Goal: Task Accomplishment & Management: Use online tool/utility

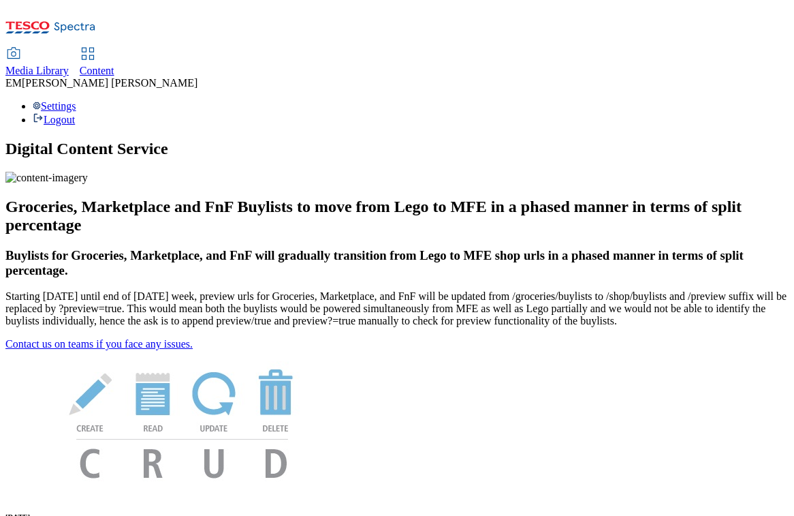
click at [114, 65] on span "Content" at bounding box center [97, 71] width 35 height 12
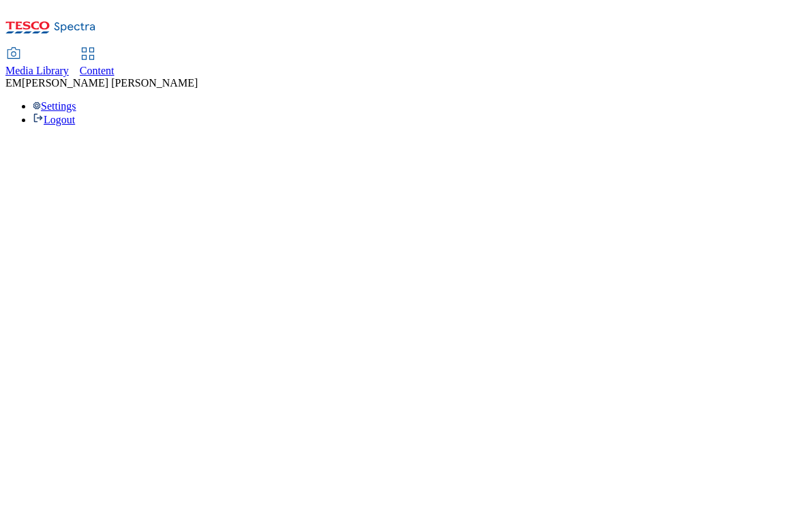
select select "ghs-uk"
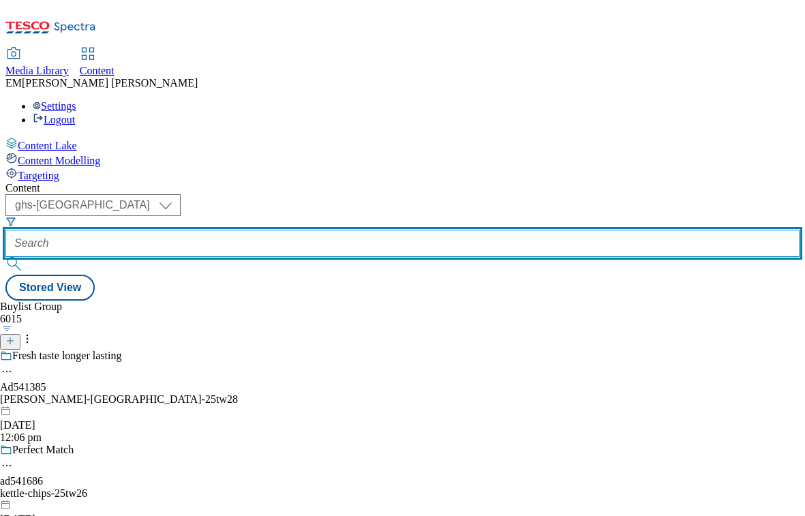
click at [322, 230] on input "text" at bounding box center [402, 243] width 794 height 27
paste input "mondelez-uk-bournville-25tw25"
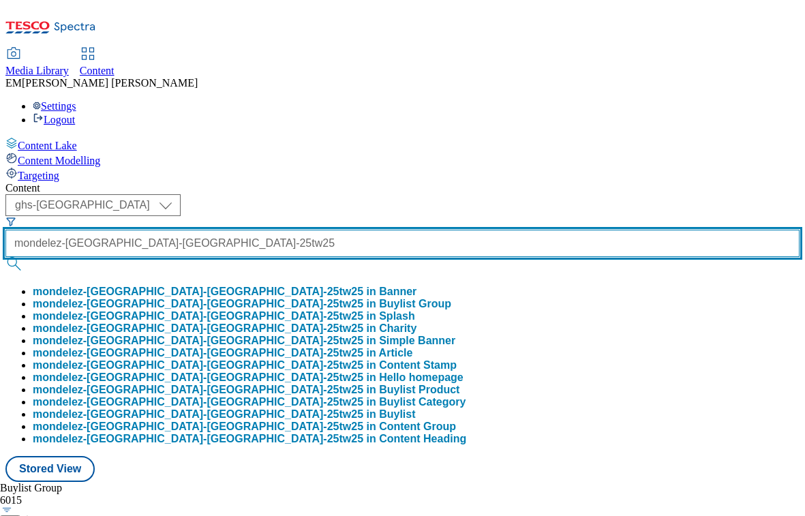
type input "mondelez-uk-bournville-25tw25"
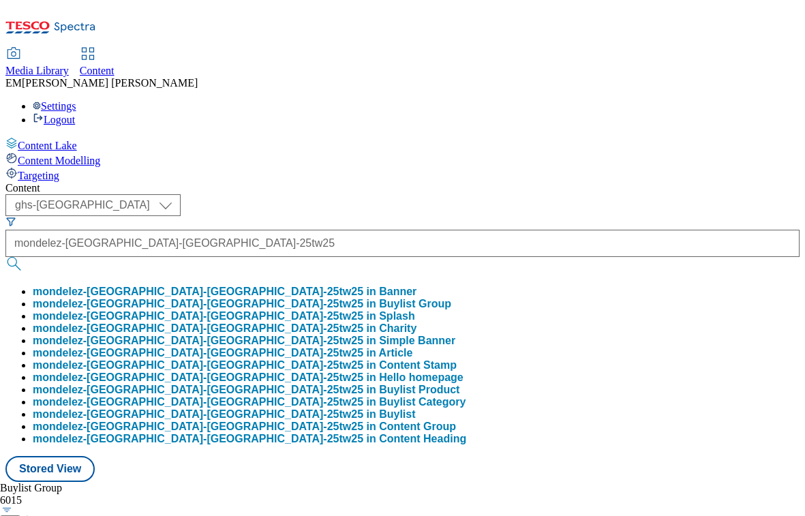
click at [297, 298] on button "mondelez-uk-bournville-25tw25 in Buylist Group" at bounding box center [242, 304] width 418 height 12
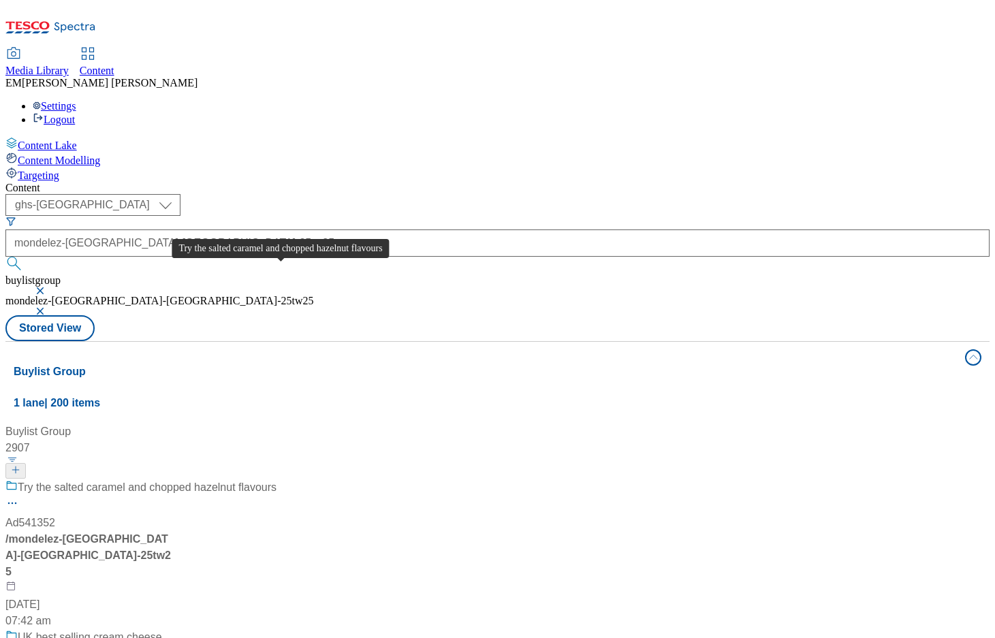
click at [273, 480] on div "Try the salted caramel and chopped hazelnut flavours" at bounding box center [147, 488] width 259 height 16
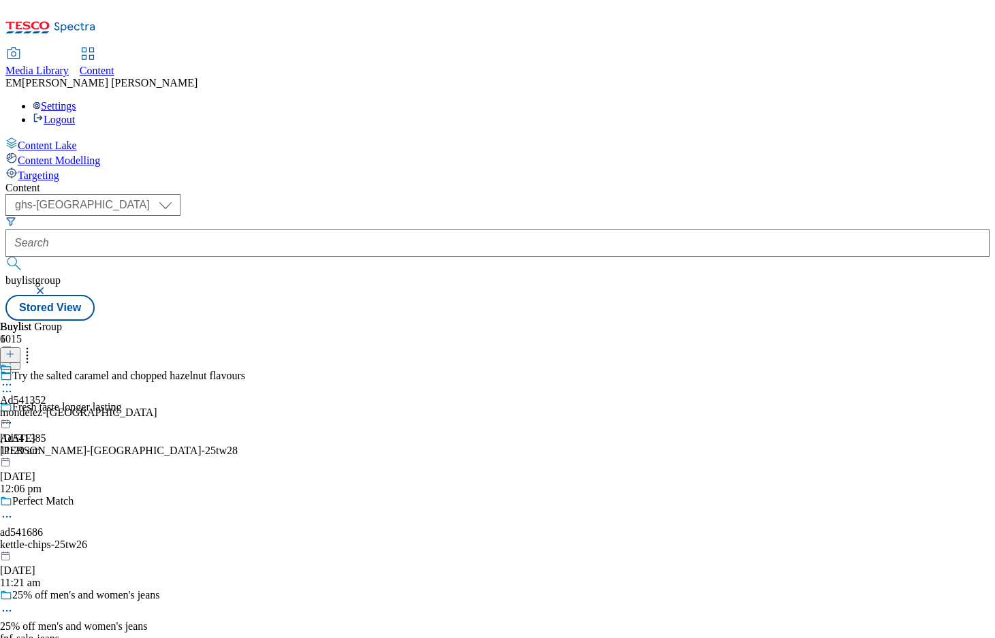
click at [14, 385] on icon at bounding box center [7, 392] width 14 height 14
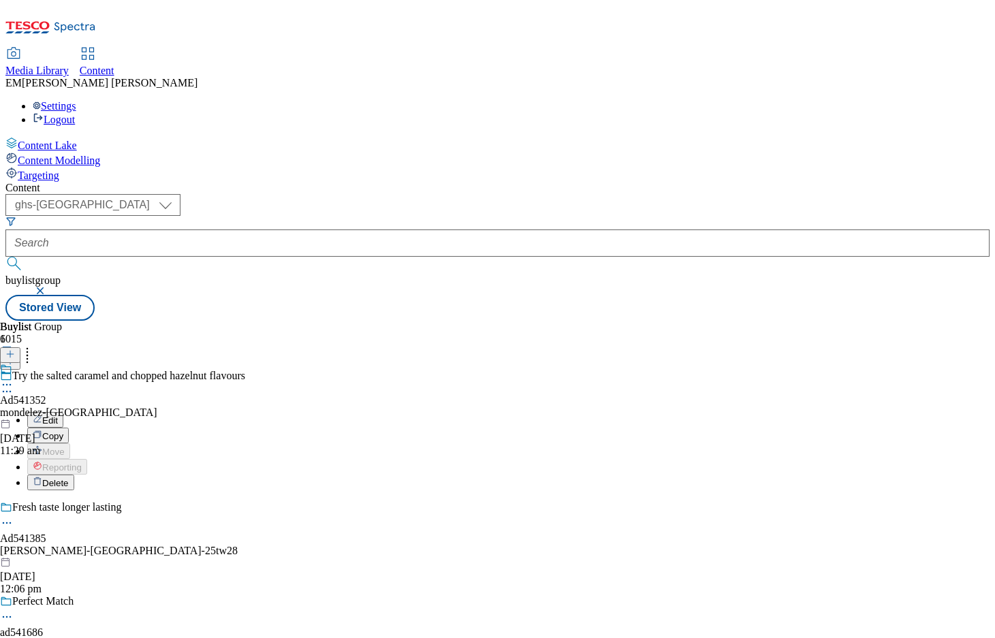
click at [58, 416] on span "Edit" at bounding box center [50, 421] width 16 height 10
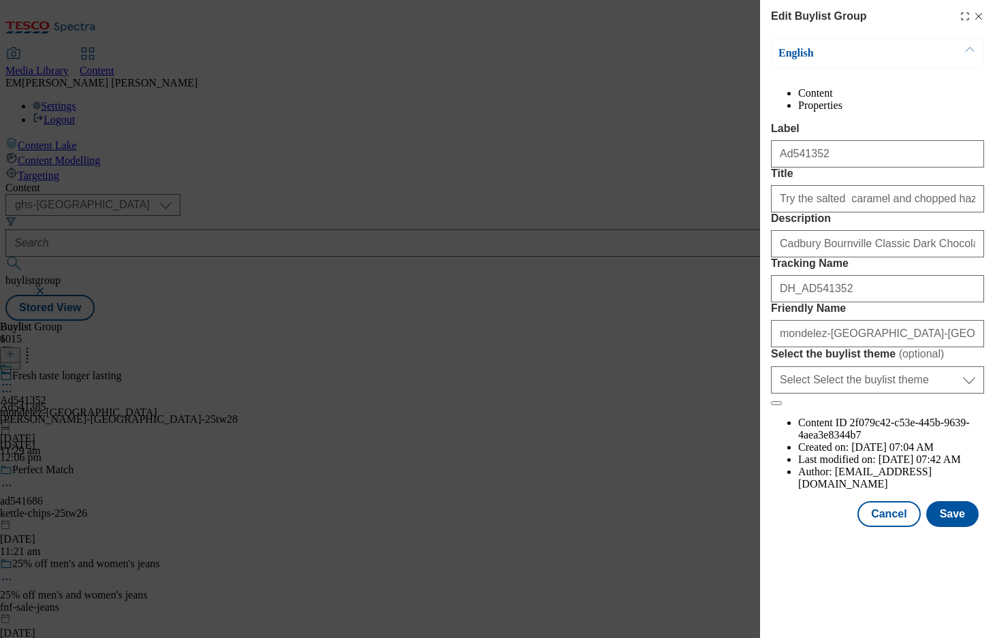
click at [804, 108] on li "Properties" at bounding box center [891, 105] width 186 height 12
click at [804, 99] on li "Content" at bounding box center [891, 93] width 186 height 12
click at [804, 515] on button "Cancel" at bounding box center [889, 514] width 63 height 26
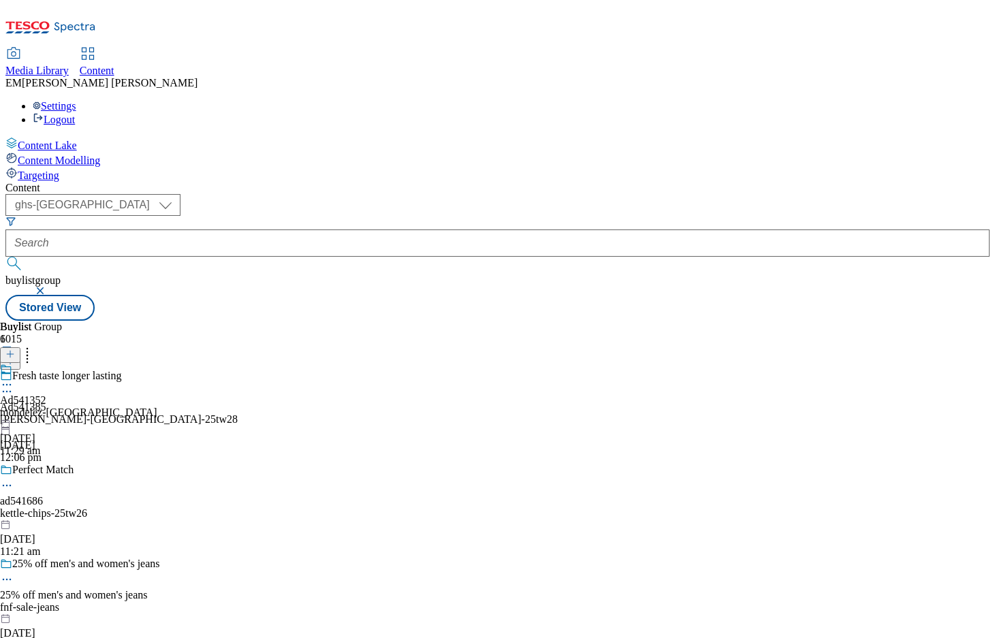
click at [14, 378] on icon at bounding box center [7, 385] width 14 height 14
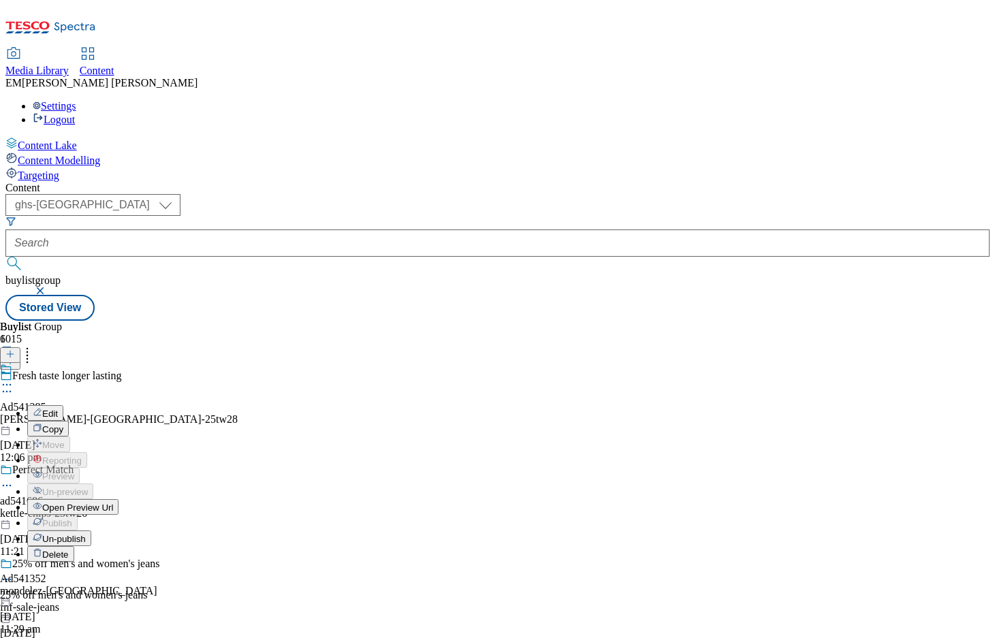
click at [58, 409] on span "Edit" at bounding box center [50, 414] width 16 height 10
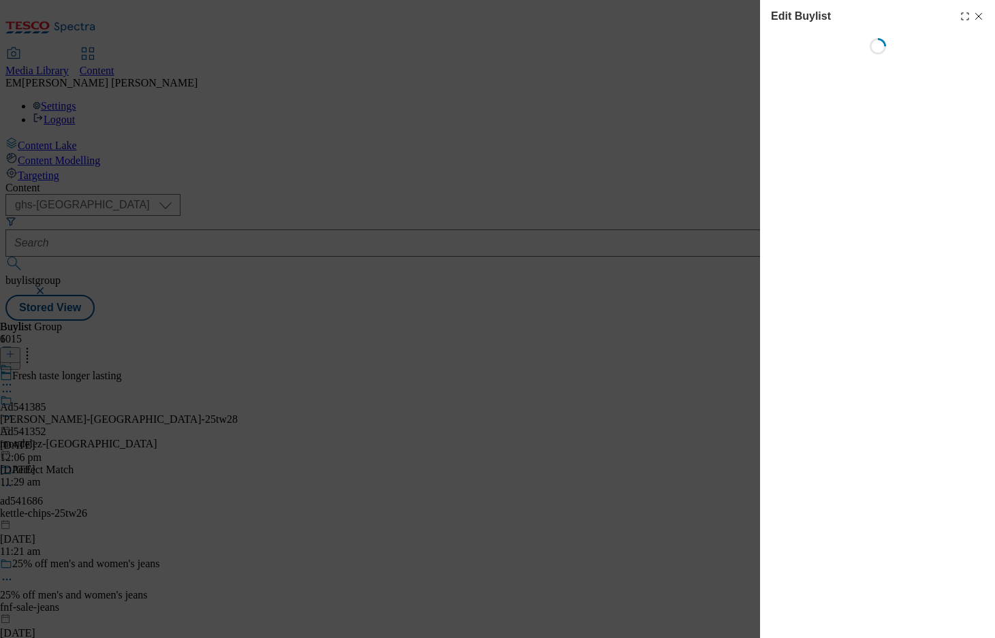
select select "tactical"
select select "supplier funded short term 1-3 weeks"
select select "dunnhumby"
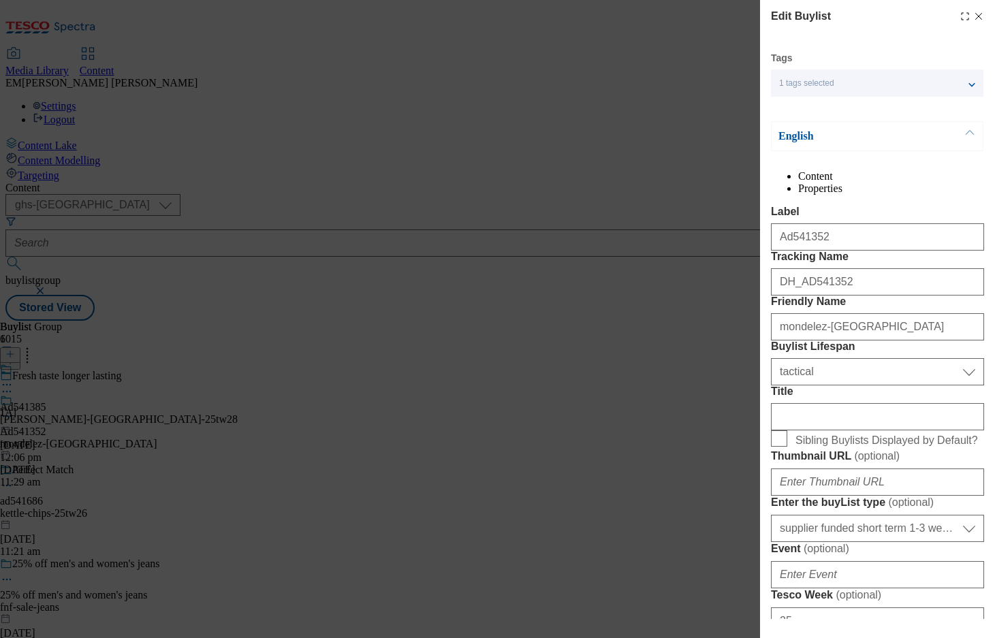
select select "Banner"
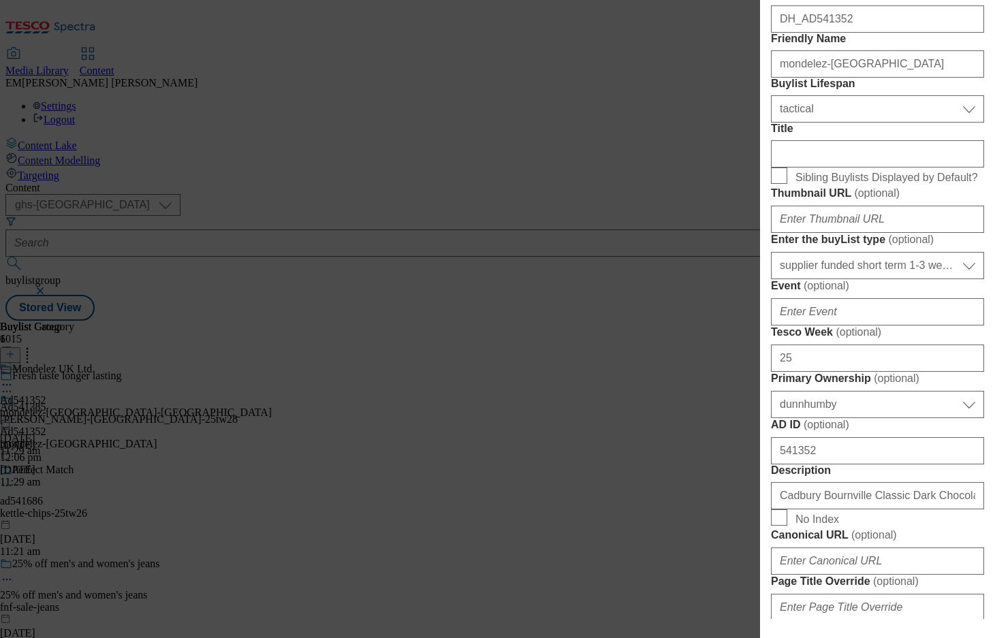
scroll to position [264, 0]
